Goal: Task Accomplishment & Management: Manage account settings

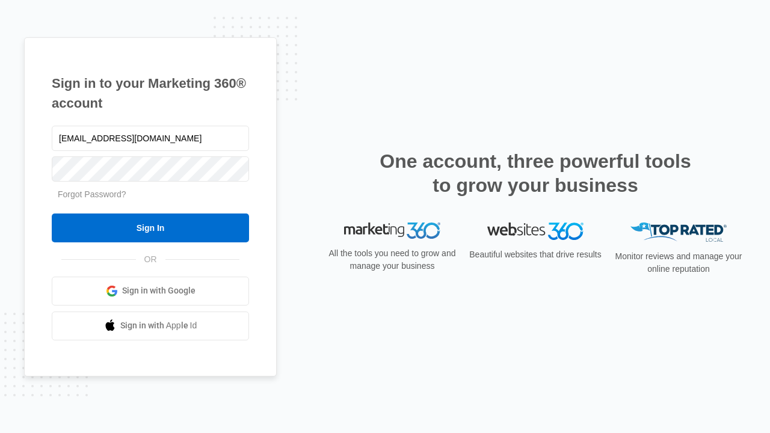
type input "dankie614@gmail.com"
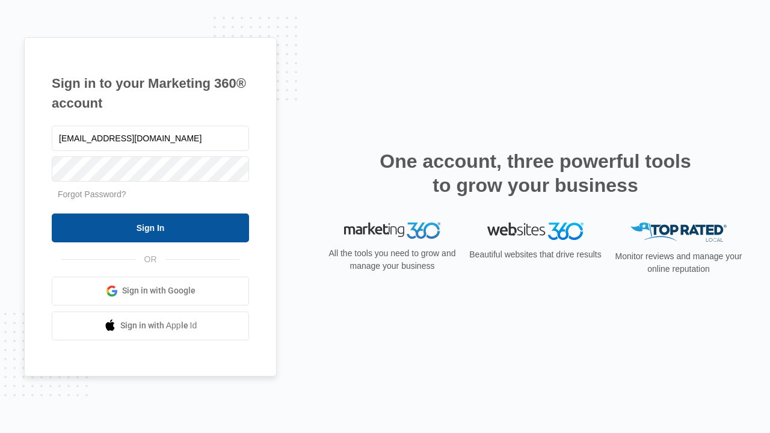
click at [150, 227] on input "Sign In" at bounding box center [150, 228] width 197 height 29
